Goal: Information Seeking & Learning: Learn about a topic

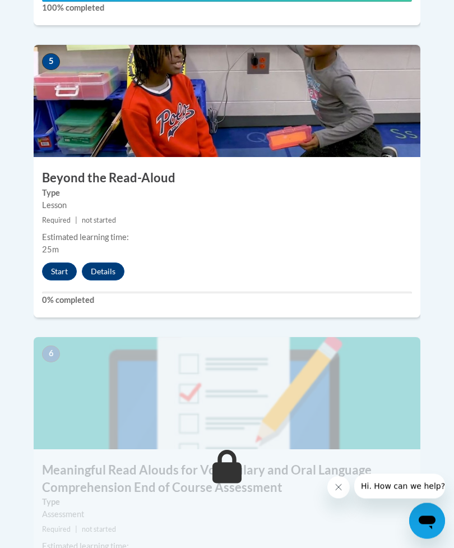
click at [56, 263] on button "Start" at bounding box center [59, 272] width 35 height 18
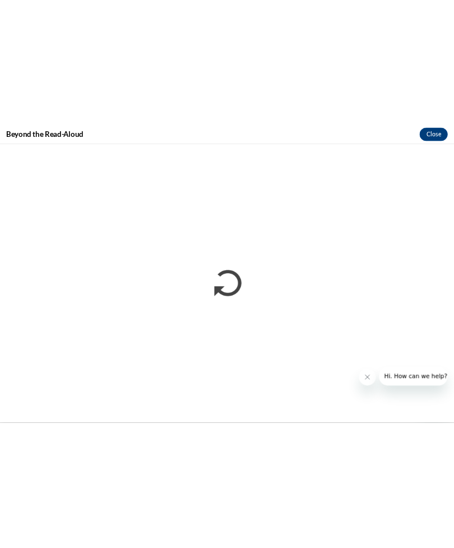
scroll to position [2090, 0]
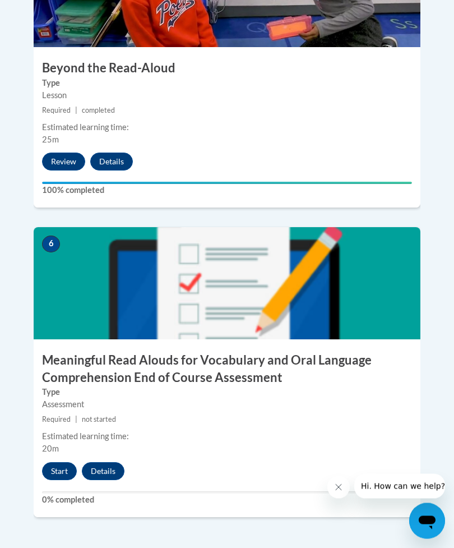
scroll to position [1747, 0]
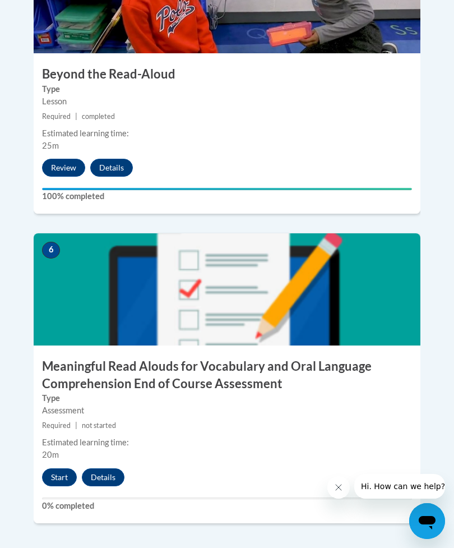
click at [49, 469] on button "Start" at bounding box center [59, 478] width 35 height 18
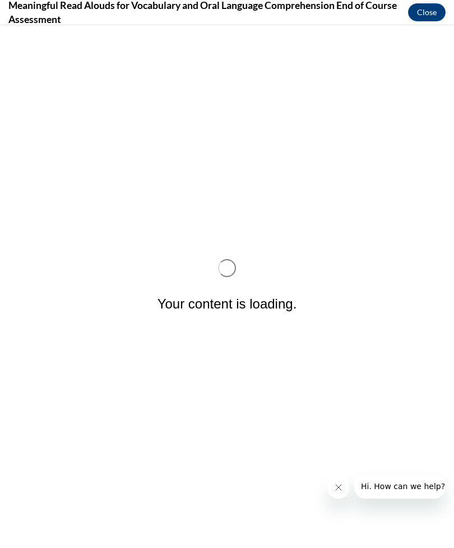
scroll to position [0, 0]
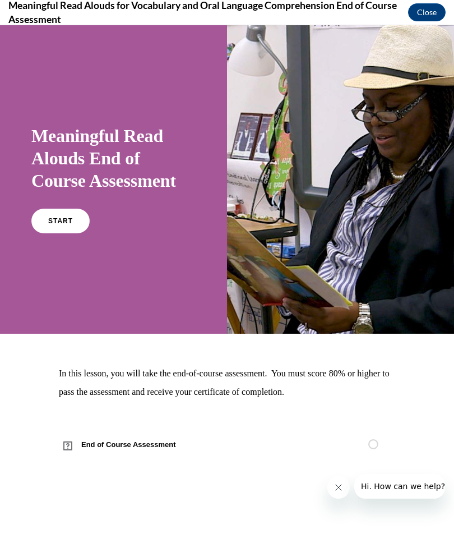
click at [56, 226] on link "START" at bounding box center [60, 221] width 58 height 25
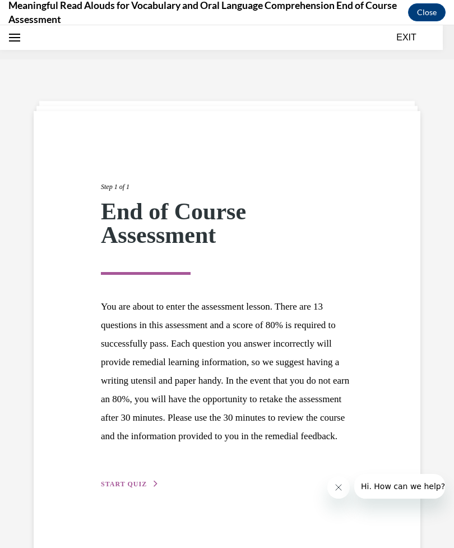
scroll to position [35, 0]
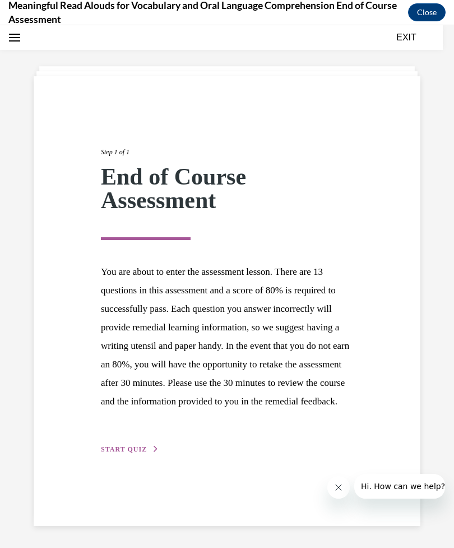
click at [134, 453] on span "START QUIZ" at bounding box center [124, 450] width 46 height 8
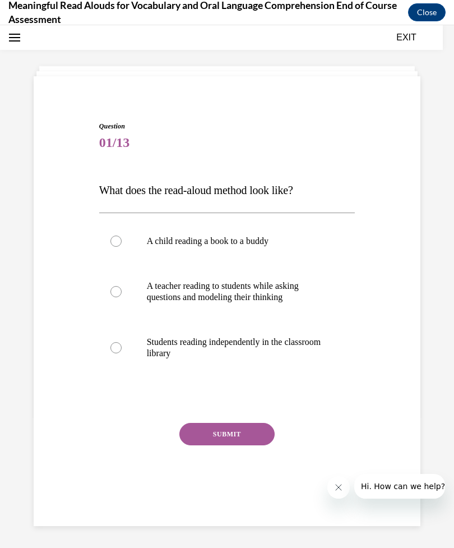
click at [258, 246] on p "A child reading a book to a buddy" at bounding box center [237, 241] width 181 height 11
click at [122, 246] on input "A child reading a book to a buddy" at bounding box center [116, 241] width 11 height 11
radio input "true"
click at [222, 437] on button "SUBMIT" at bounding box center [227, 434] width 95 height 22
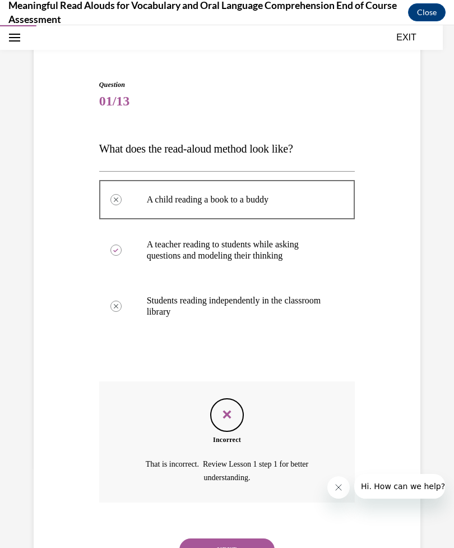
scroll to position [78, 0]
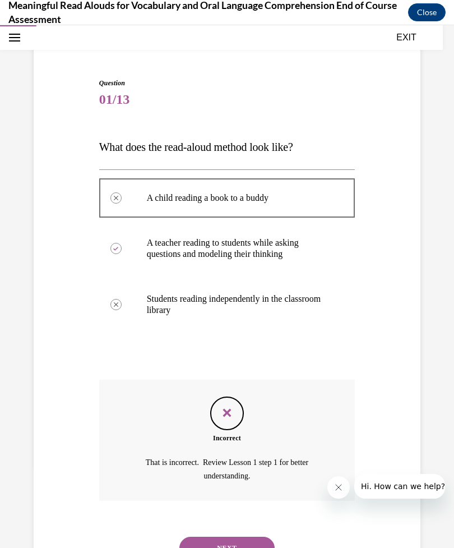
click at [241, 282] on label "Students reading independently in the classroom library" at bounding box center [227, 305] width 256 height 56
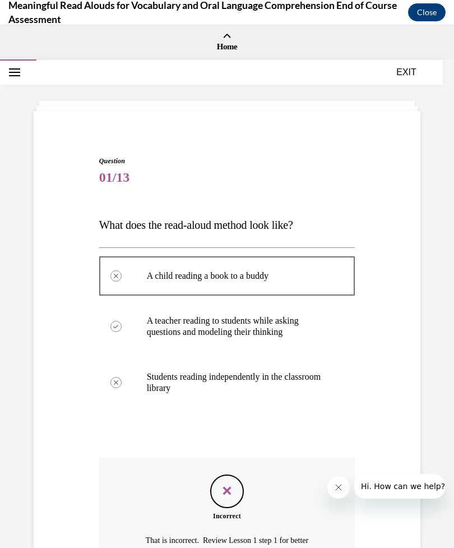
scroll to position [0, 0]
click at [407, 71] on button "EXIT" at bounding box center [406, 71] width 67 height 13
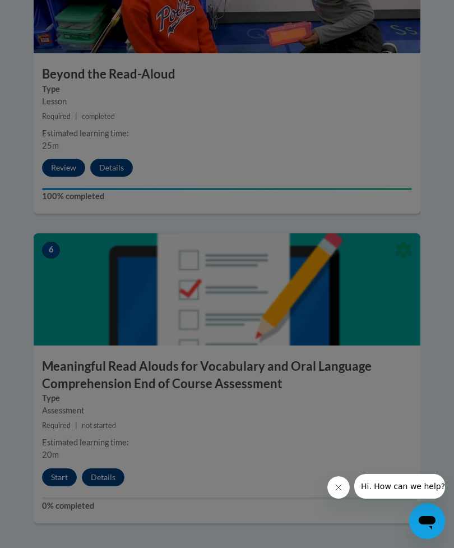
click at [59, 443] on div at bounding box center [227, 274] width 454 height 548
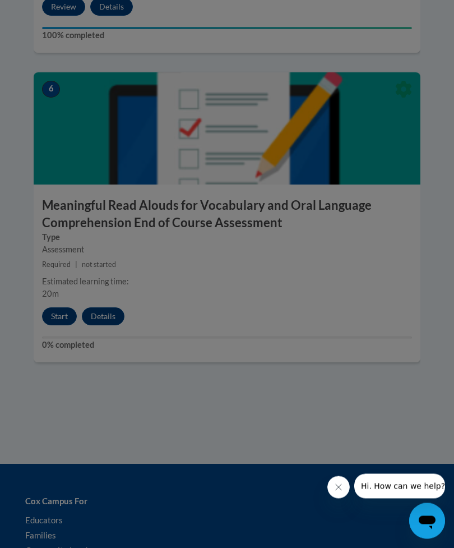
click at [226, 286] on div "6 Meaningful Read Alouds for Vocabulary and Oral Language Comprehension End of …" at bounding box center [227, 218] width 387 height 290
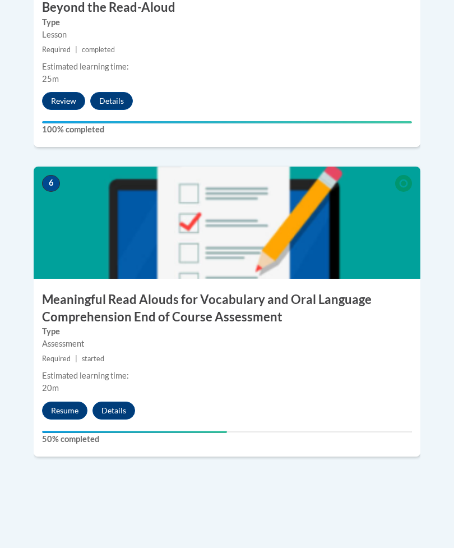
scroll to position [1813, 0]
click at [69, 402] on button "Resume" at bounding box center [64, 411] width 45 height 18
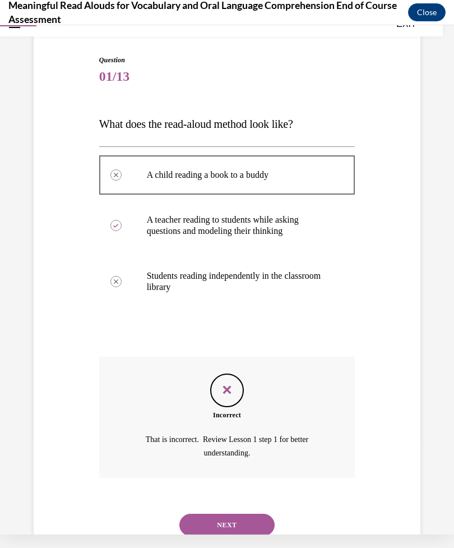
scroll to position [89, 0]
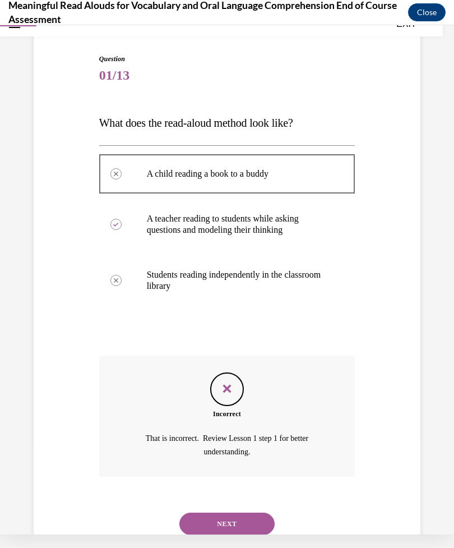
click at [221, 513] on button "NEXT" at bounding box center [227, 524] width 95 height 22
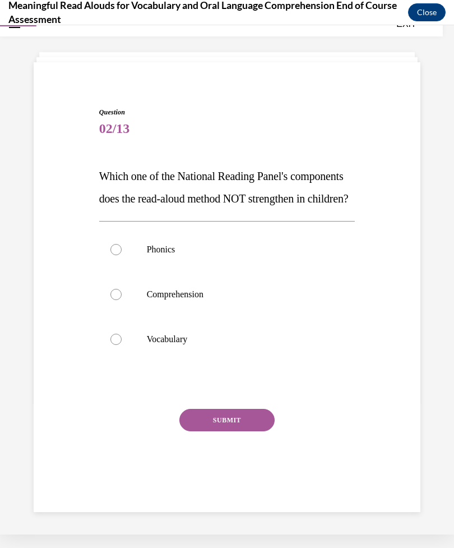
scroll to position [35, 0]
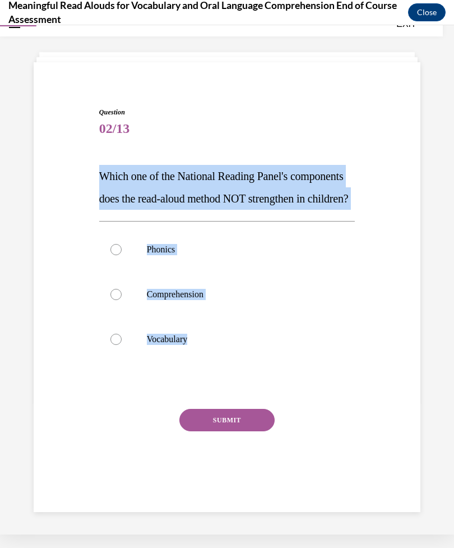
click at [99, 164] on div "Question 02/13 Which one of the National Reading Panel's components does the re…" at bounding box center [227, 304] width 256 height 394
click at [97, 164] on div "Question 02/13 Which one of the National Reading Panel's components does the re…" at bounding box center [228, 295] width 262 height 411
click at [80, 312] on div "Question 02/13 Which one of the National Reading Panel's components does the re…" at bounding box center [227, 288] width 393 height 428
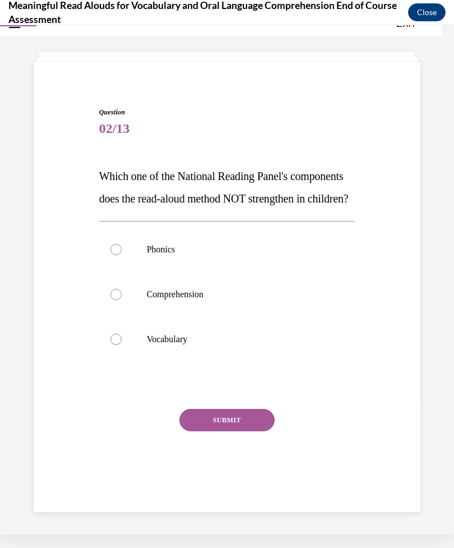
click at [113, 255] on div at bounding box center [116, 249] width 11 height 11
click at [113, 255] on input "Phonics" at bounding box center [116, 249] width 11 height 11
radio input "true"
click at [228, 431] on button "SUBMIT" at bounding box center [227, 420] width 95 height 22
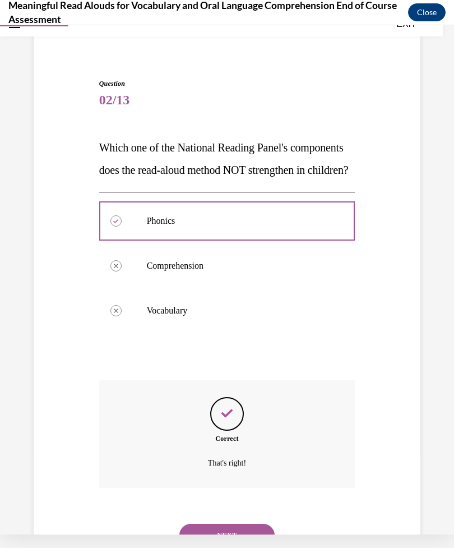
scroll to position [123, 0]
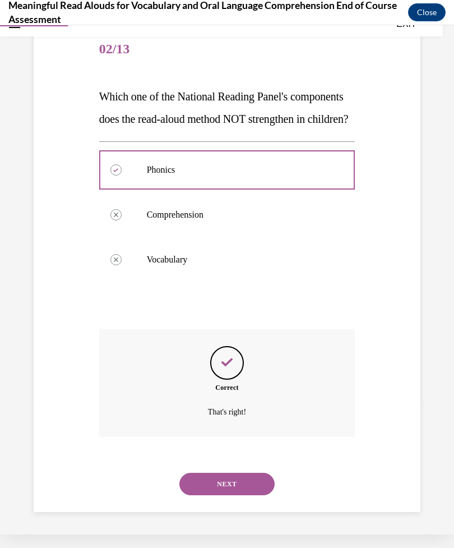
click at [210, 490] on button "NEXT" at bounding box center [227, 484] width 95 height 22
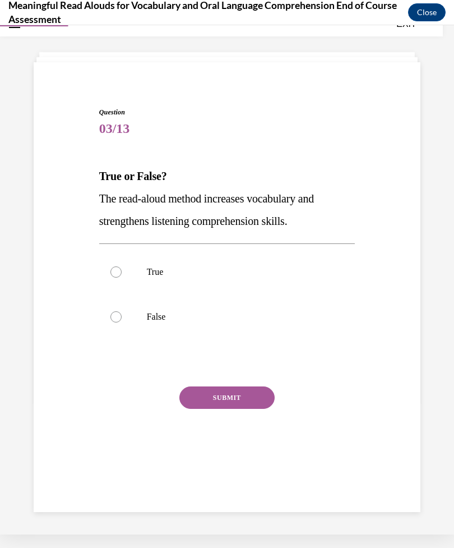
scroll to position [35, 0]
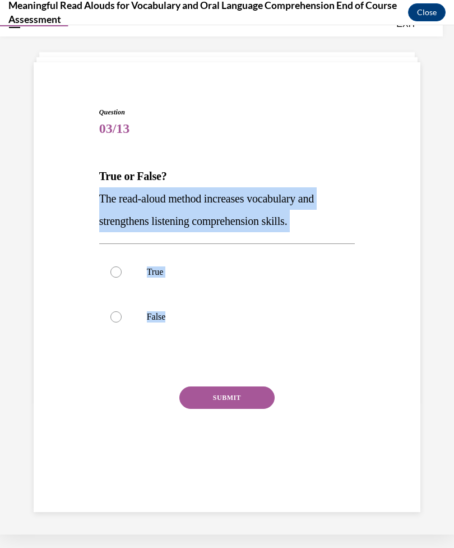
click at [310, 310] on label "False" at bounding box center [227, 317] width 256 height 45
click at [122, 311] on input "False" at bounding box center [116, 316] width 11 height 11
radio input "true"
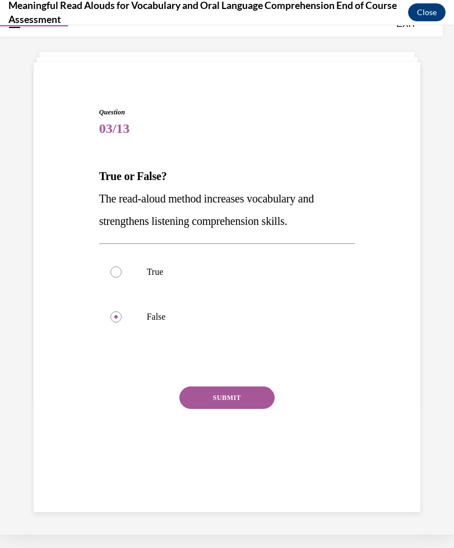
click at [122, 268] on label "True" at bounding box center [227, 272] width 256 height 45
click at [122, 268] on input "True" at bounding box center [116, 272] width 11 height 11
radio input "true"
click at [221, 399] on button "SUBMIT" at bounding box center [227, 398] width 95 height 22
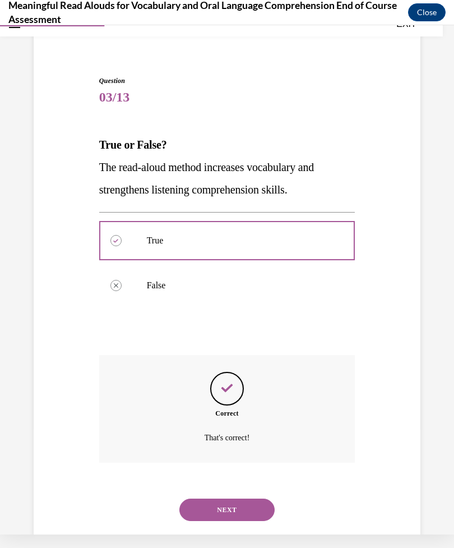
scroll to position [79, 0]
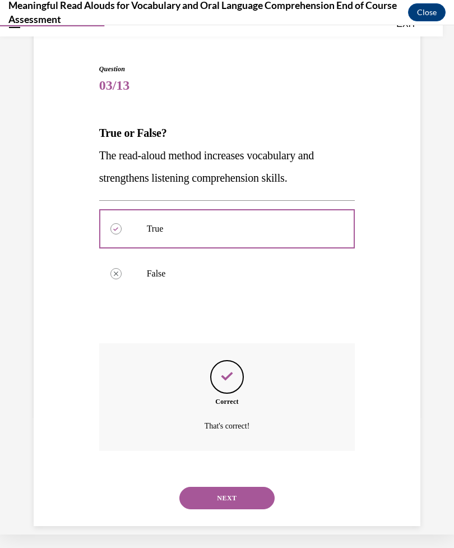
click at [258, 487] on button "NEXT" at bounding box center [227, 498] width 95 height 22
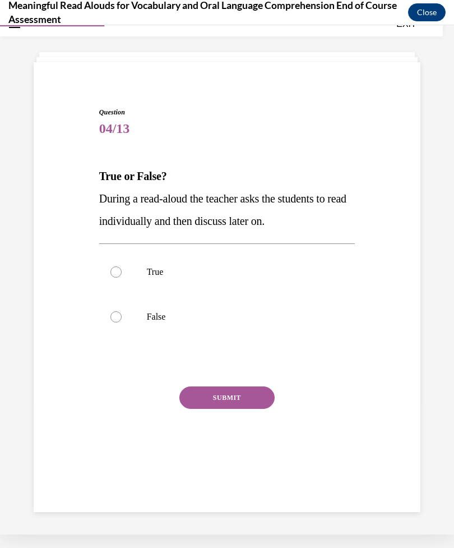
scroll to position [35, 0]
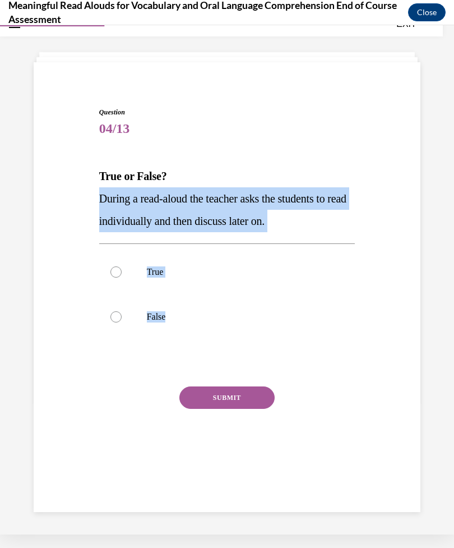
click at [107, 403] on div "SUBMIT" at bounding box center [227, 415] width 256 height 56
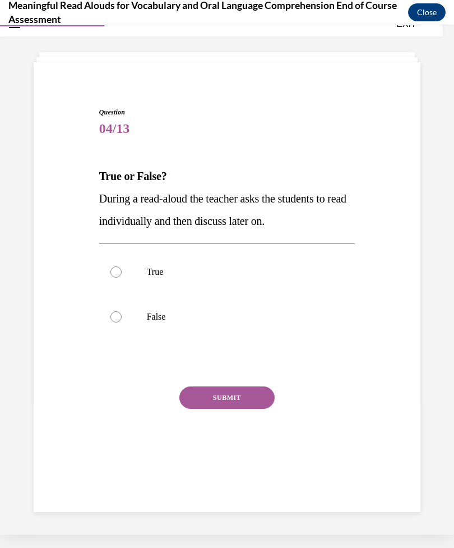
click at [110, 314] on label "False" at bounding box center [227, 317] width 256 height 45
click at [111, 314] on input "False" at bounding box center [116, 316] width 11 height 11
radio input "true"
click at [229, 406] on button "SUBMIT" at bounding box center [227, 398] width 95 height 22
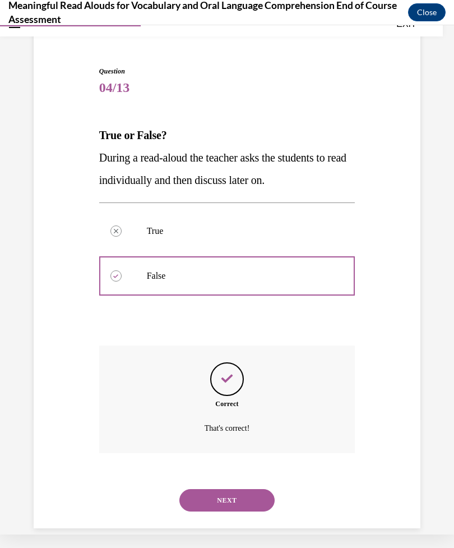
scroll to position [79, 0]
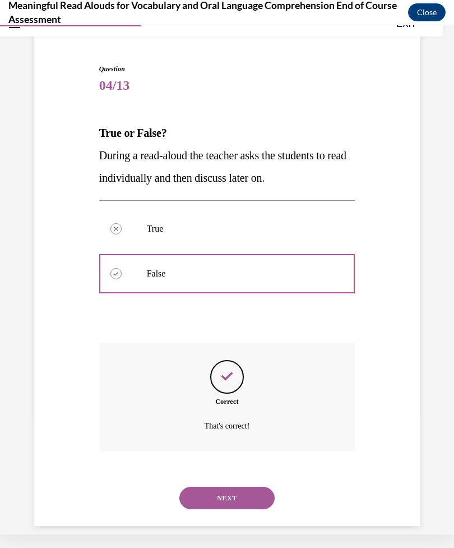
click at [213, 487] on button "NEXT" at bounding box center [227, 498] width 95 height 22
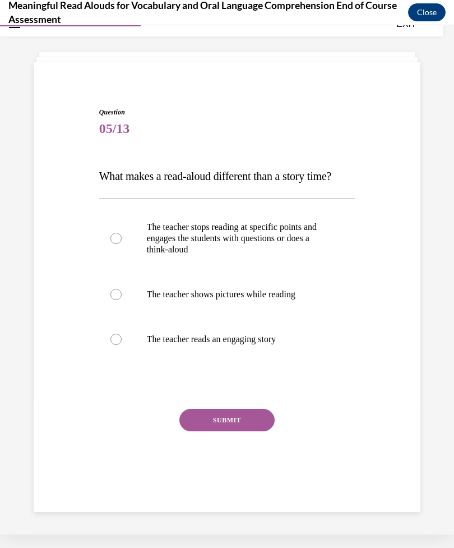
scroll to position [35, 0]
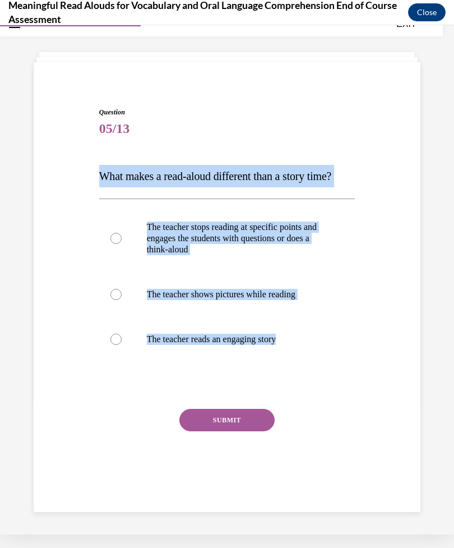
click at [75, 261] on div "Question 05/13 What makes a read-aloud different than a story time? The teacher…" at bounding box center [227, 288] width 393 height 428
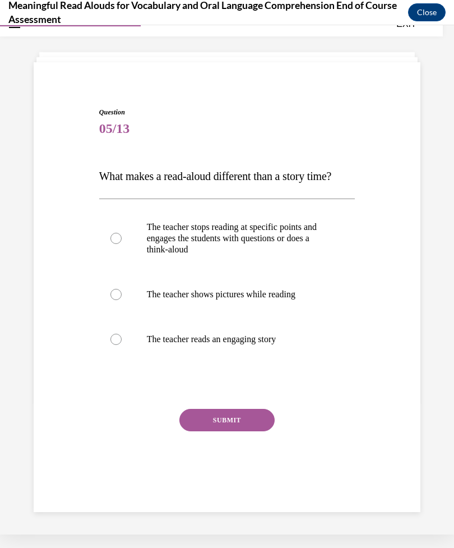
click at [123, 241] on label "The teacher stops reading at specific points and engages the students with ques…" at bounding box center [227, 238] width 256 height 67
click at [122, 241] on input "The teacher stops reading at specific points and engages the students with ques…" at bounding box center [116, 238] width 11 height 11
radio input "true"
click at [241, 420] on button "SUBMIT" at bounding box center [227, 420] width 95 height 22
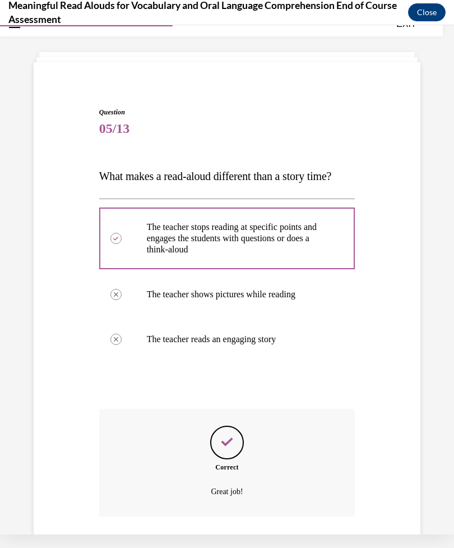
scroll to position [101, 0]
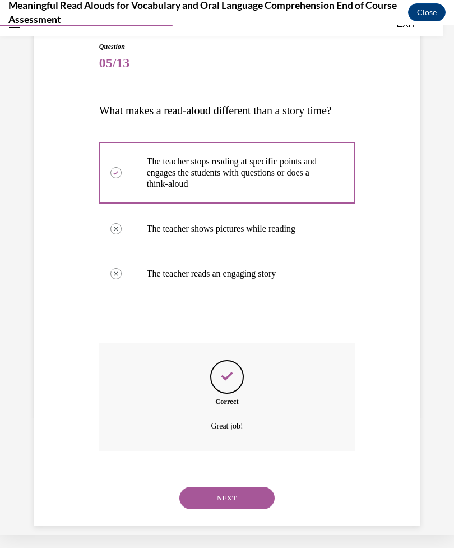
click at [205, 487] on button "NEXT" at bounding box center [227, 498] width 95 height 22
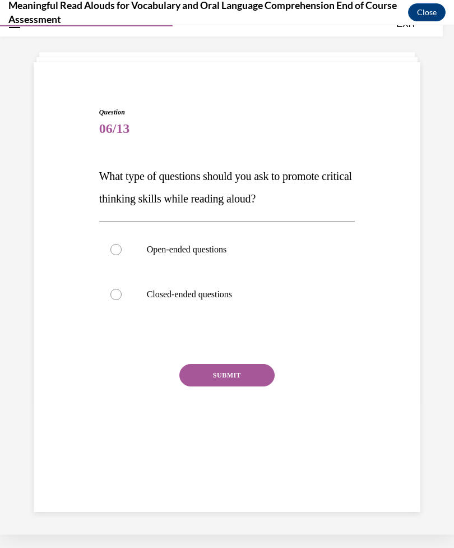
scroll to position [35, 0]
click at [229, 241] on label "Open-ended questions" at bounding box center [227, 249] width 256 height 45
click at [122, 244] on input "Open-ended questions" at bounding box center [116, 249] width 11 height 11
radio input "true"
click at [233, 372] on button "SUBMIT" at bounding box center [227, 375] width 95 height 22
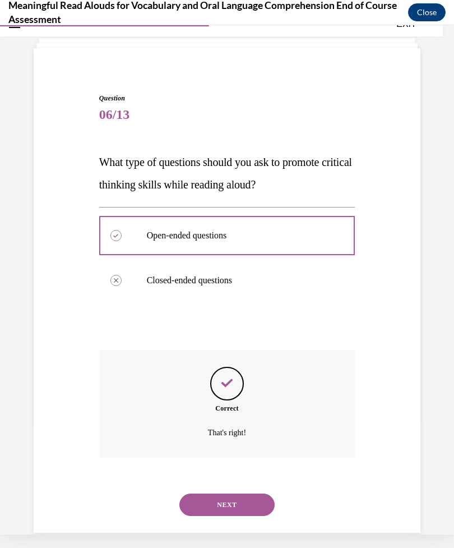
scroll to position [56, 0]
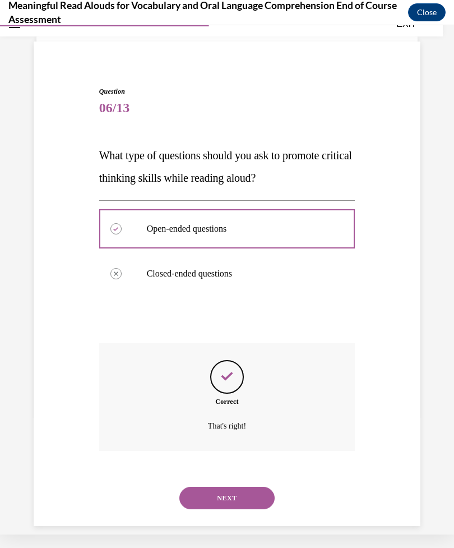
click at [209, 487] on button "NEXT" at bounding box center [227, 498] width 95 height 22
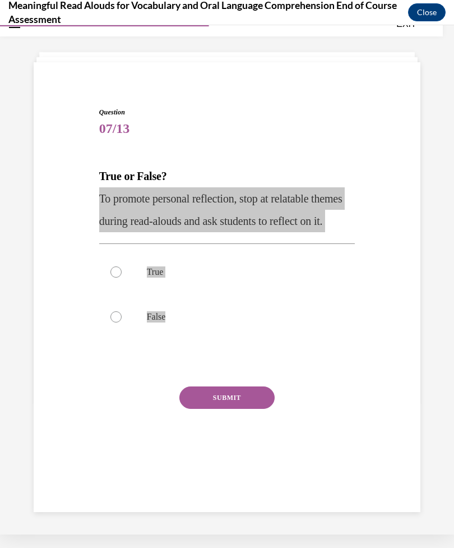
scroll to position [1813, 0]
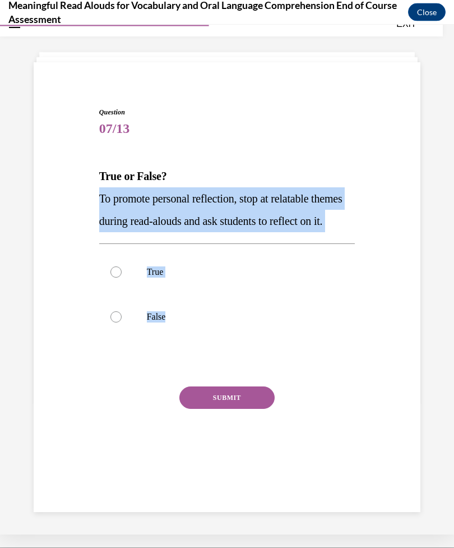
click at [222, 332] on label "False" at bounding box center [227, 316] width 256 height 45
click at [122, 322] on input "False" at bounding box center [116, 316] width 11 height 11
radio input "true"
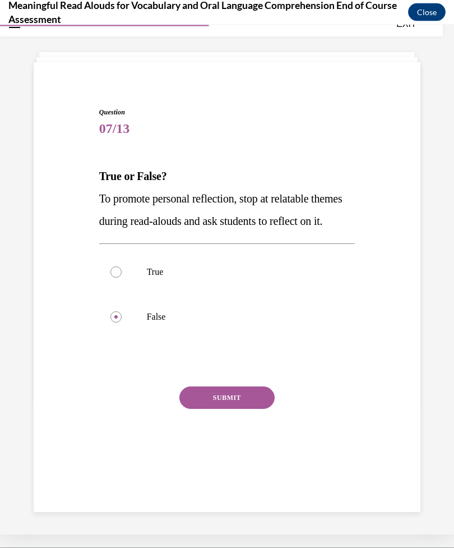
click at [86, 341] on div "Question 07/13 True or False? To promote personal reflection, stop at relatable…" at bounding box center [227, 275] width 393 height 405
click at [118, 277] on div at bounding box center [116, 271] width 11 height 11
click at [118, 277] on input "True" at bounding box center [116, 271] width 11 height 11
radio input "true"
click at [236, 408] on button "SUBMIT" at bounding box center [227, 397] width 95 height 22
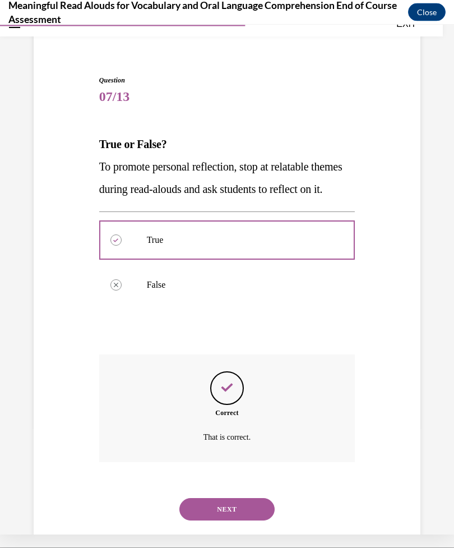
scroll to position [101, 0]
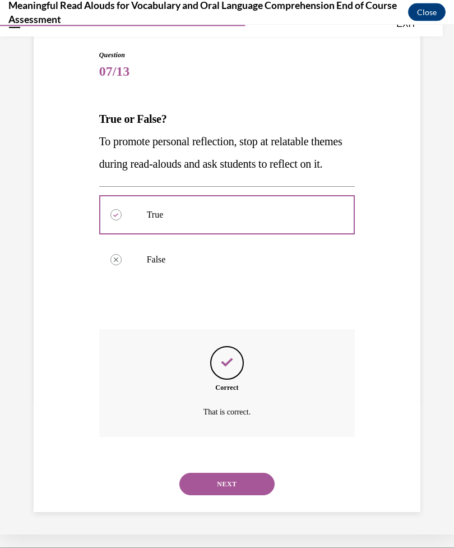
click at [226, 485] on button "NEXT" at bounding box center [227, 483] width 95 height 22
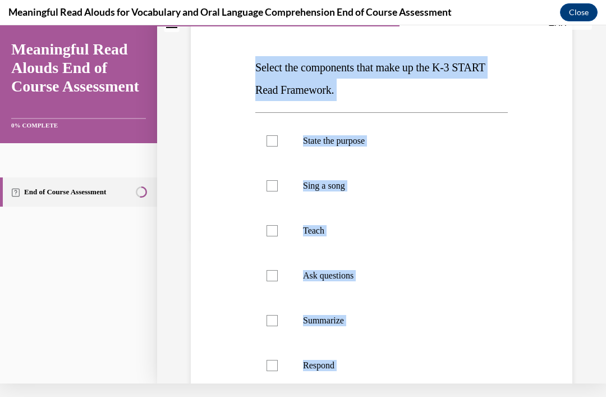
scroll to position [144, 0]
click at [250, 55] on div "Question 08/13 Select the components that make up the K-3 START Read Framework.…" at bounding box center [381, 268] width 387 height 607
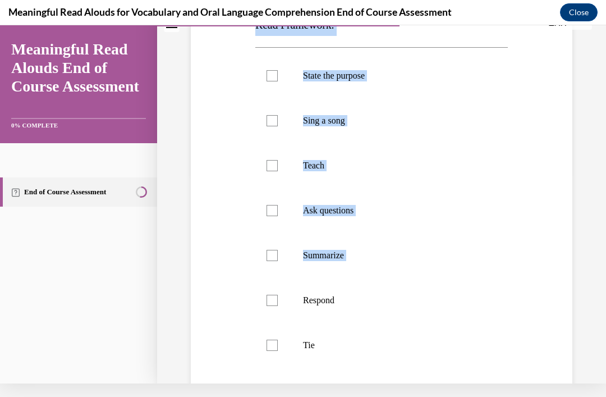
scroll to position [191, 0]
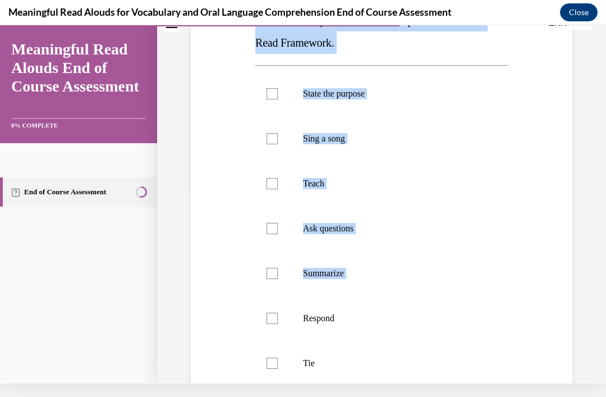
click at [364, 322] on p "Respond" at bounding box center [391, 318] width 177 height 11
click at [278, 322] on input "Respond" at bounding box center [272, 318] width 11 height 11
checkbox input "true"
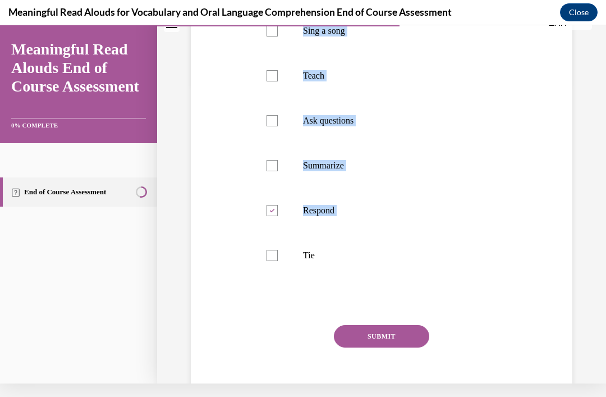
scroll to position [299, 0]
click at [454, 88] on div "Question 08/13 Select the components that make up the K-3 START Read Framework.…" at bounding box center [381, 113] width 387 height 607
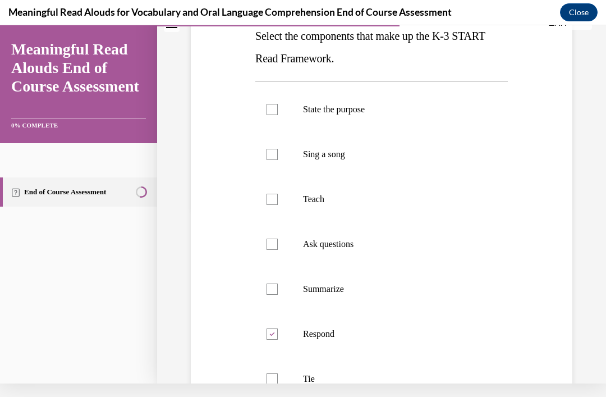
scroll to position [176, 0]
click at [356, 239] on p "Ask questions" at bounding box center [391, 243] width 177 height 11
click at [278, 239] on input "Ask questions" at bounding box center [272, 243] width 11 height 11
checkbox input "true"
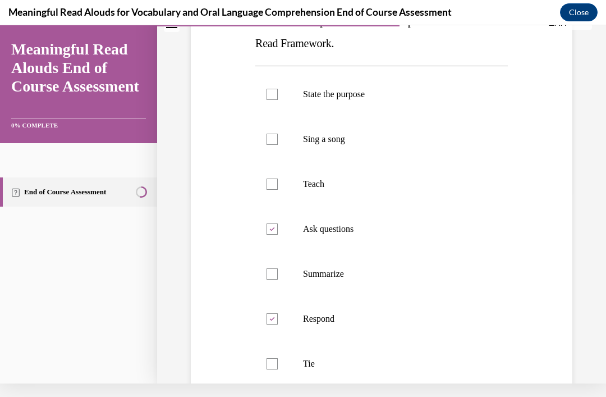
scroll to position [191, 0]
click at [357, 98] on p "State the purpose" at bounding box center [391, 94] width 177 height 11
click at [278, 98] on input "State the purpose" at bounding box center [272, 94] width 11 height 11
checkbox input "true"
click at [328, 190] on label "Teach" at bounding box center [381, 184] width 252 height 45
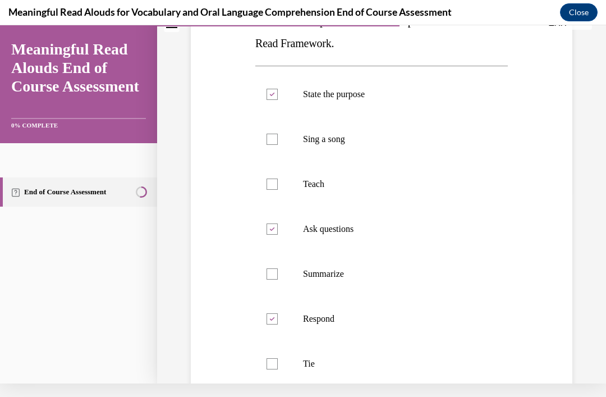
click at [278, 190] on input "Teach" at bounding box center [272, 183] width 11 height 11
checkbox input "true"
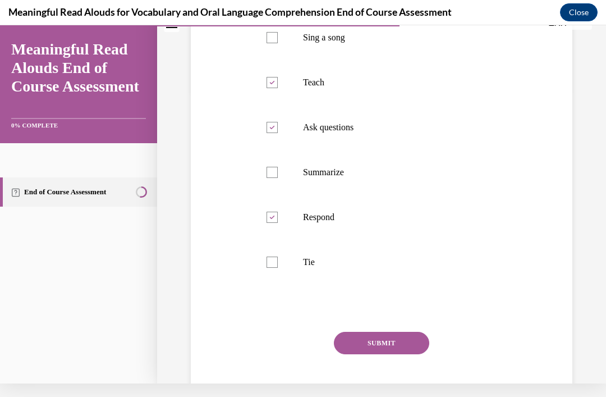
click at [360, 346] on button "SUBMIT" at bounding box center [381, 343] width 95 height 22
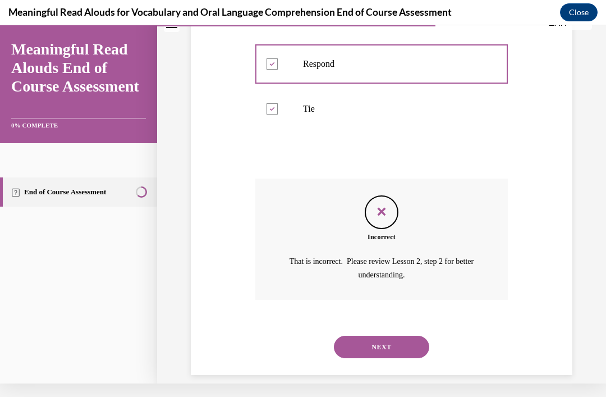
scroll to position [445, 0]
click at [393, 336] on button "NEXT" at bounding box center [381, 347] width 95 height 22
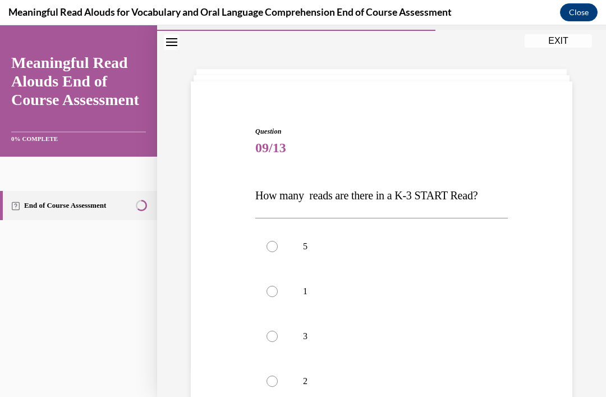
scroll to position [54, 0]
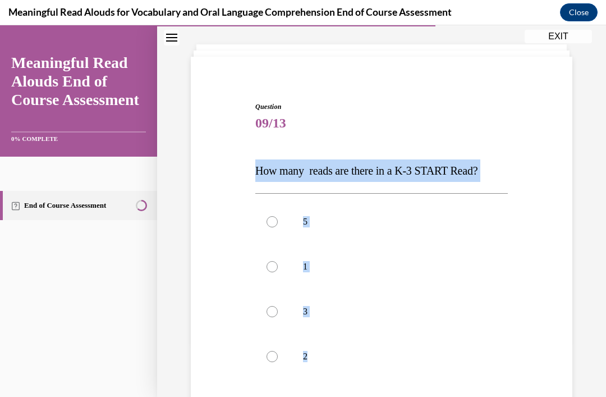
click at [454, 223] on label "5" at bounding box center [381, 221] width 252 height 45
click at [278, 223] on input "5" at bounding box center [272, 221] width 11 height 11
radio input "true"
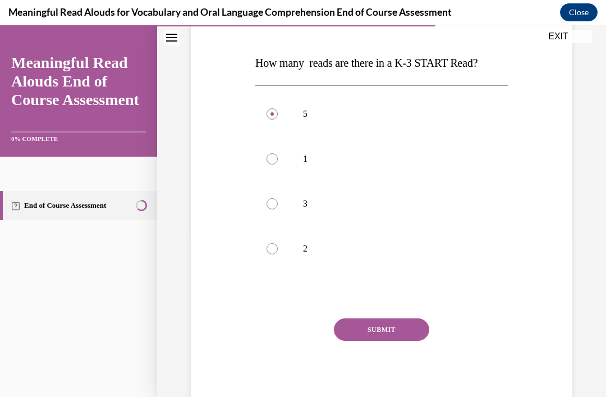
click at [388, 322] on button "SUBMIT" at bounding box center [381, 329] width 95 height 22
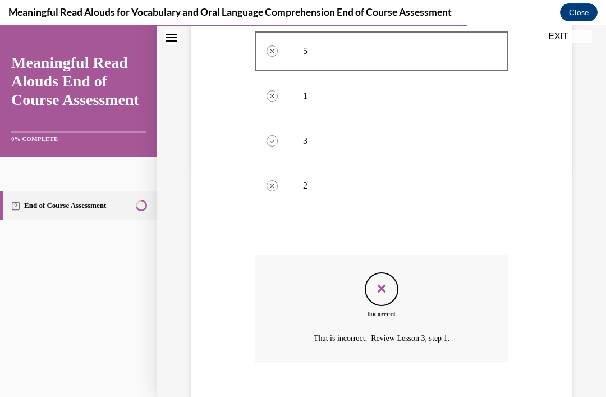
scroll to position [275, 0]
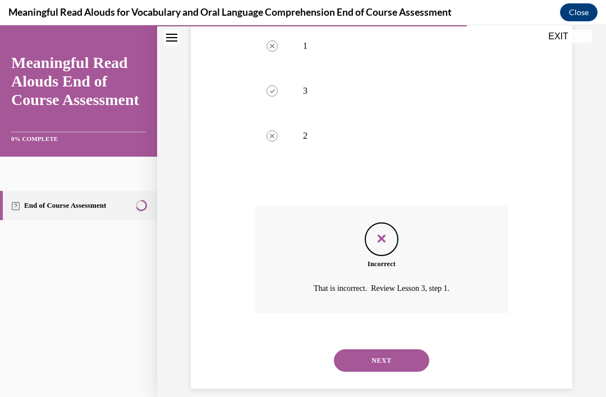
click at [391, 349] on button "NEXT" at bounding box center [381, 360] width 95 height 22
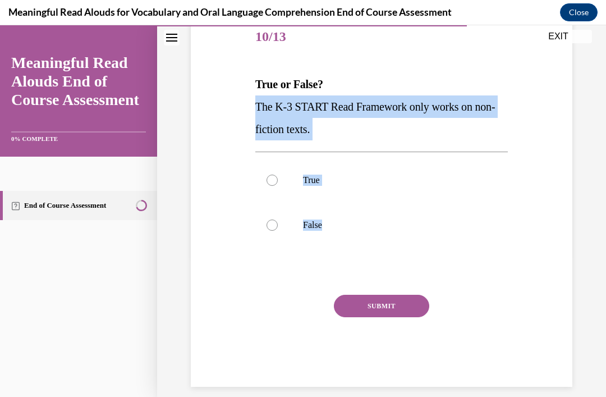
scroll to position [140, 0]
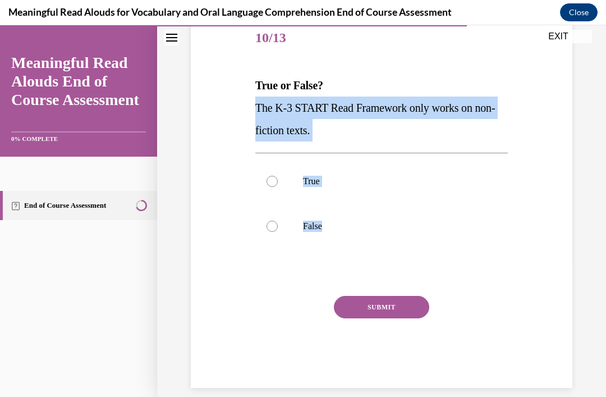
click at [318, 235] on label "False" at bounding box center [381, 226] width 252 height 45
click at [278, 232] on input "False" at bounding box center [272, 226] width 11 height 11
radio input "true"
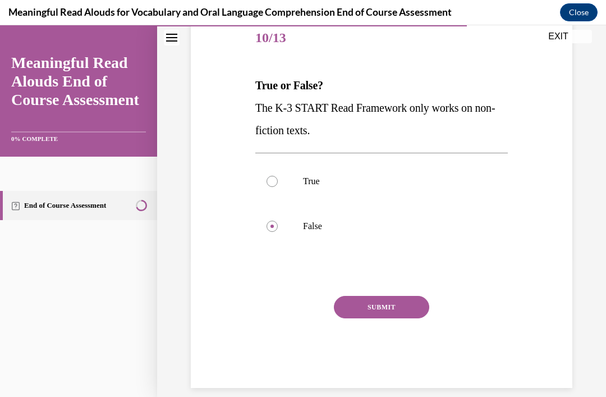
click at [279, 227] on label "False" at bounding box center [381, 226] width 252 height 45
click at [278, 227] on input "False" at bounding box center [272, 226] width 11 height 11
click at [367, 302] on button "SUBMIT" at bounding box center [381, 307] width 95 height 22
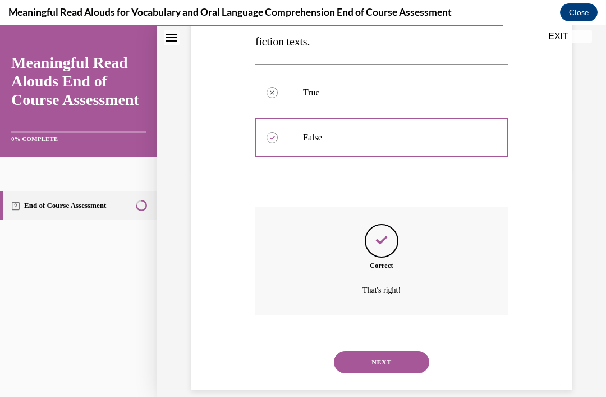
scroll to position [230, 0]
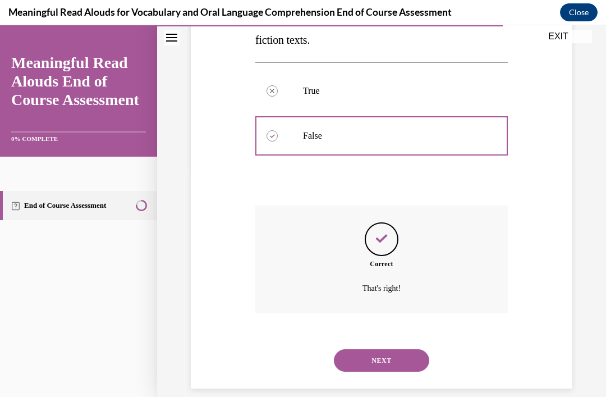
click at [371, 349] on button "NEXT" at bounding box center [381, 360] width 95 height 22
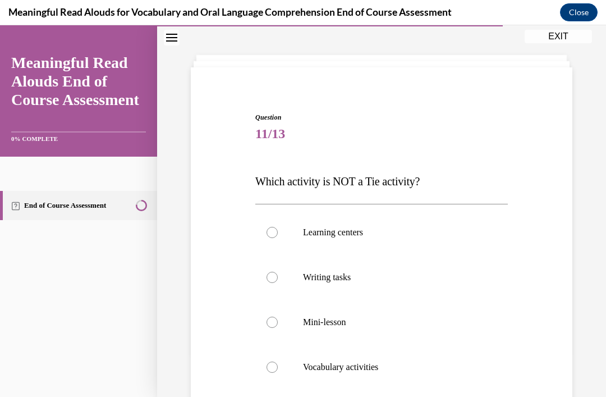
scroll to position [50, 0]
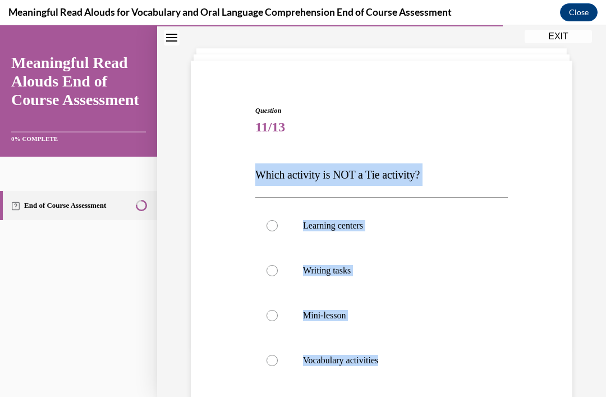
click at [251, 278] on div "Question 11/13 Which activity is NOT a Tie activity? Learning centers Writing t…" at bounding box center [381, 319] width 387 height 495
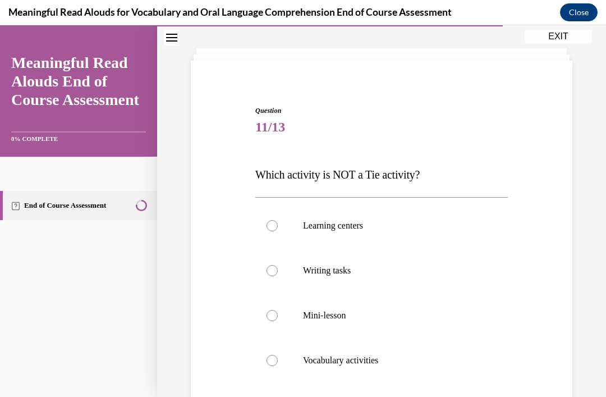
click at [277, 313] on div at bounding box center [272, 315] width 11 height 11
click at [277, 313] on input "Mini-lesson" at bounding box center [272, 315] width 11 height 11
radio input "true"
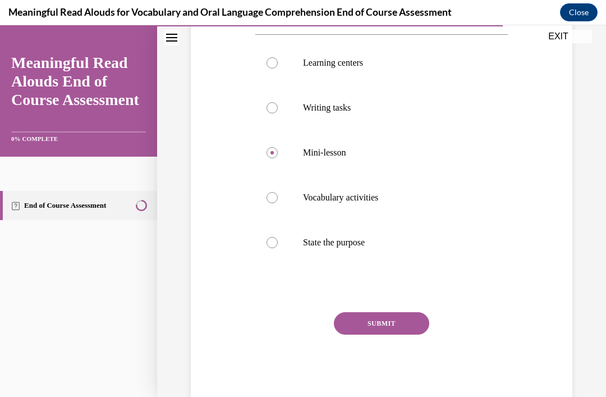
scroll to position [214, 0]
click at [397, 318] on button "SUBMIT" at bounding box center [381, 322] width 95 height 22
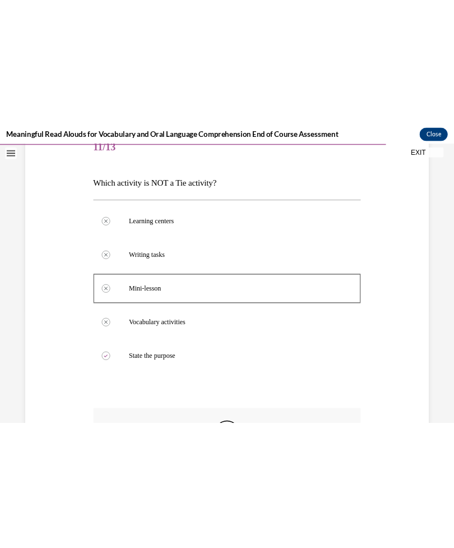
scroll to position [2176, 0]
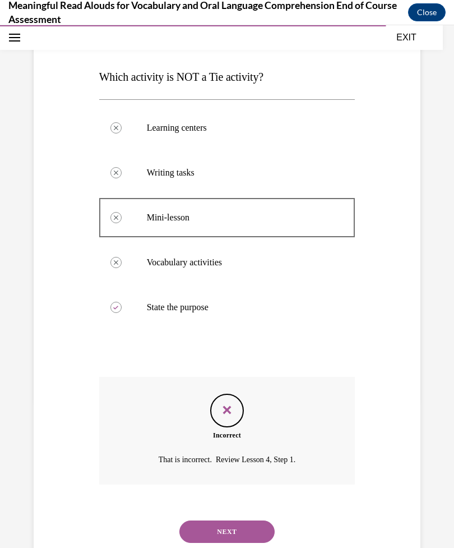
click at [202, 521] on button "NEXT" at bounding box center [227, 532] width 95 height 22
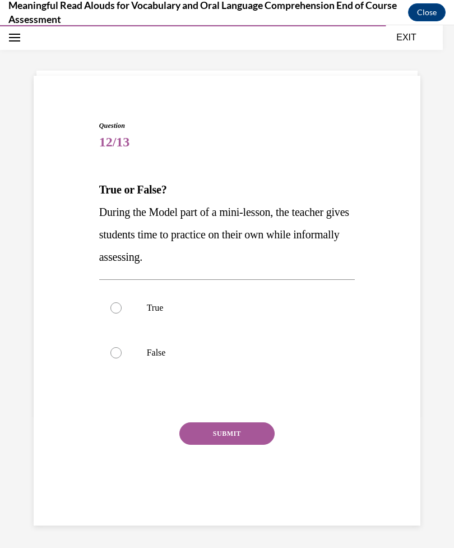
scroll to position [35, 0]
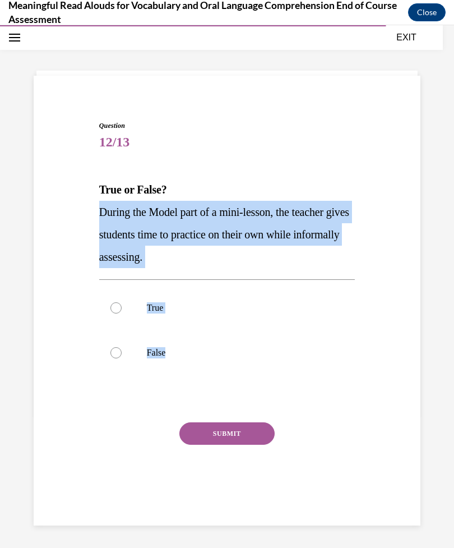
click at [97, 415] on div "Question 12/13 True or False? During the Model part of a mini-lesson, the teach…" at bounding box center [228, 309] width 262 height 411
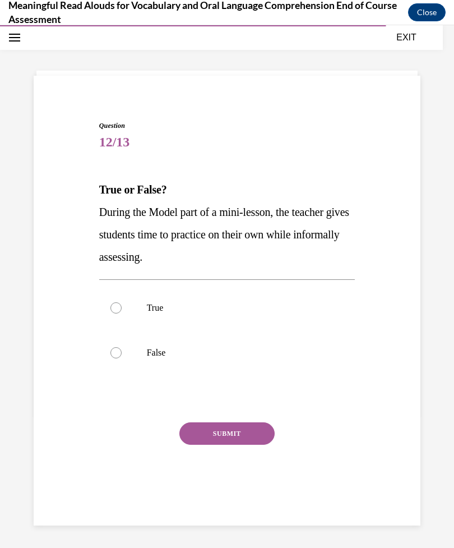
click at [119, 306] on div at bounding box center [116, 307] width 11 height 11
click at [119, 306] on input "True" at bounding box center [116, 307] width 11 height 11
radio input "true"
click at [233, 440] on button "SUBMIT" at bounding box center [227, 434] width 95 height 22
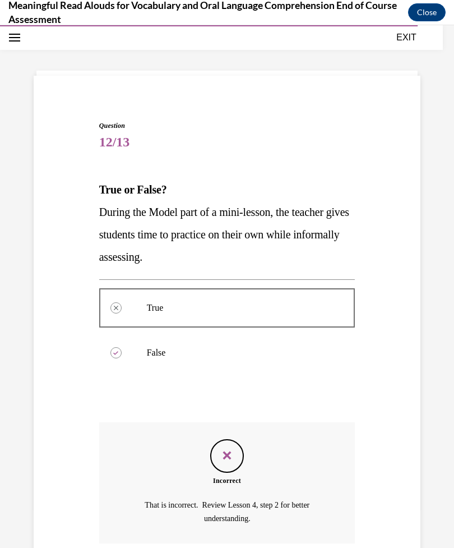
scroll to position [114, 0]
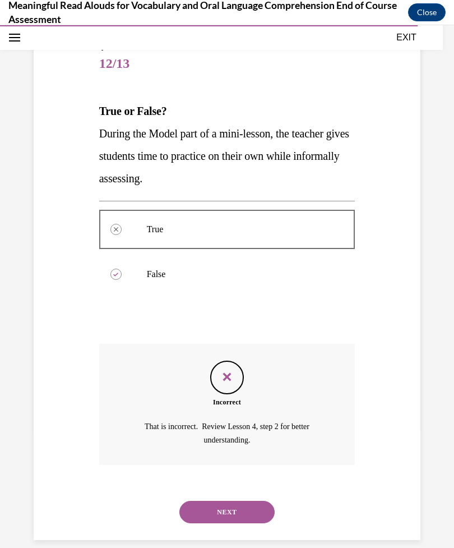
click at [233, 501] on button "NEXT" at bounding box center [227, 512] width 95 height 22
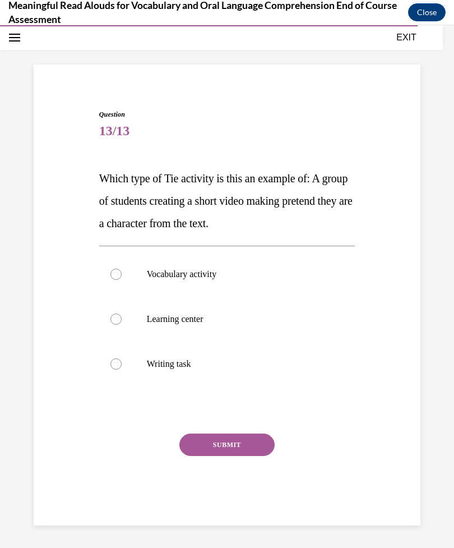
scroll to position [35, 0]
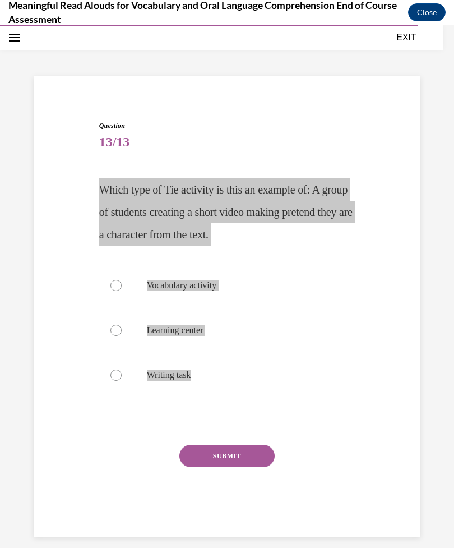
click at [182, 1] on h4 "Meaningful Read Alouds for Vocabulary and Oral Language Comprehension End of Co…" at bounding box center [208, 12] width 400 height 28
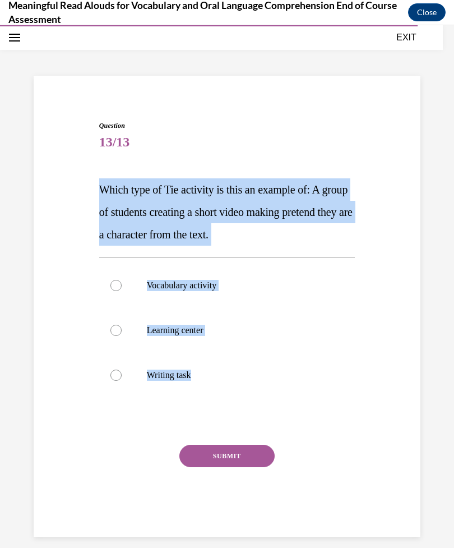
click at [314, 364] on label "Writing task" at bounding box center [227, 375] width 256 height 45
click at [122, 370] on input "Writing task" at bounding box center [116, 375] width 11 height 11
radio input "true"
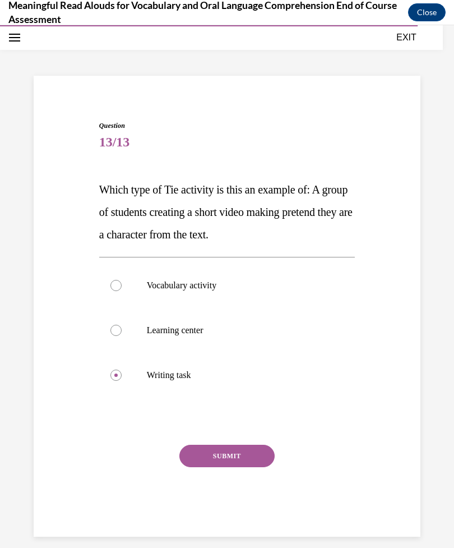
click at [242, 460] on button "SUBMIT" at bounding box center [227, 456] width 95 height 22
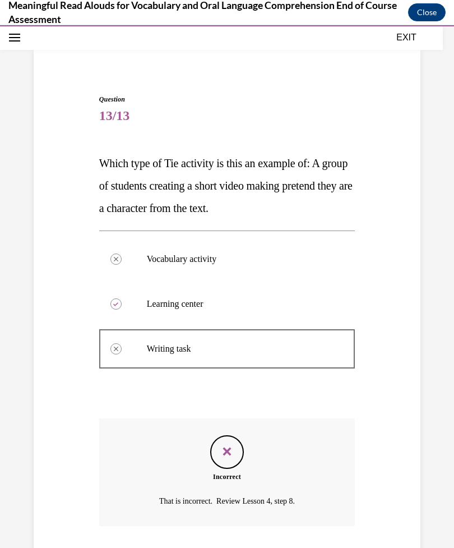
scroll to position [123, 0]
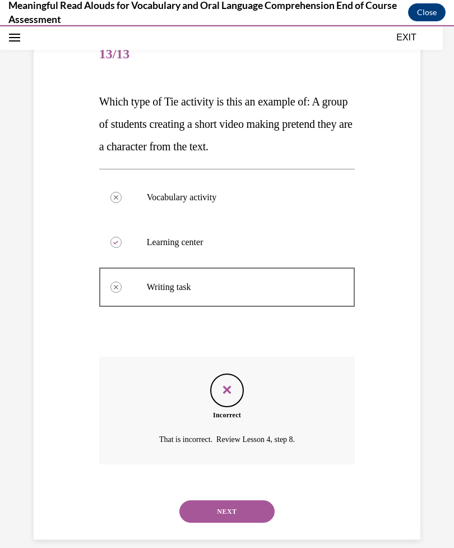
click at [225, 502] on button "NEXT" at bounding box center [227, 511] width 95 height 22
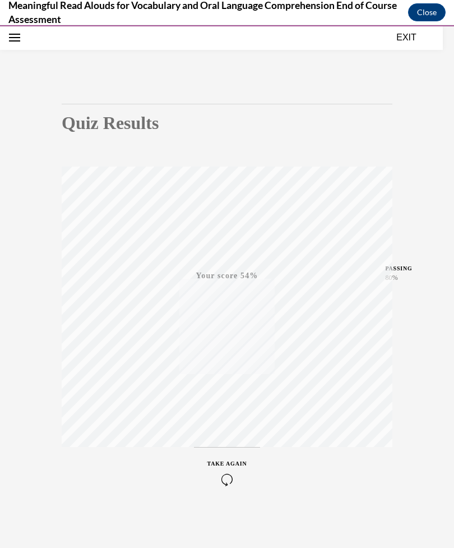
scroll to position [52, 0]
click at [231, 472] on div "TAKE AGAIN" at bounding box center [228, 473] width 40 height 26
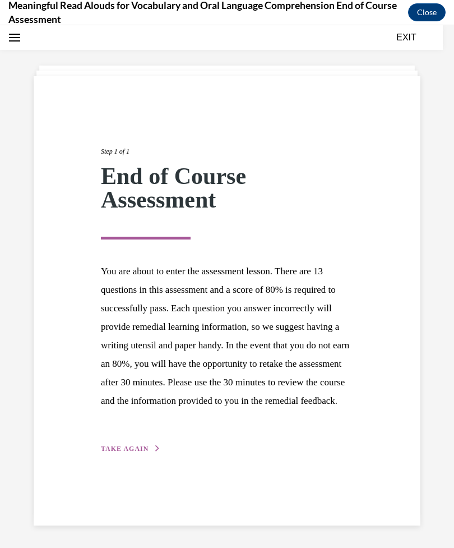
scroll to position [35, 0]
click at [148, 454] on button "TAKE AGAIN" at bounding box center [131, 449] width 60 height 10
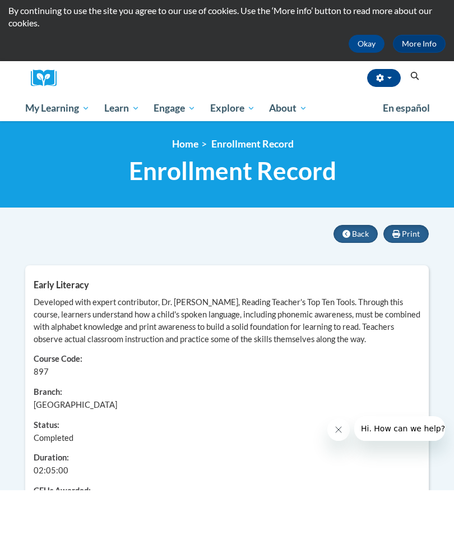
scroll to position [58, 0]
